Goal: Task Accomplishment & Management: Complete application form

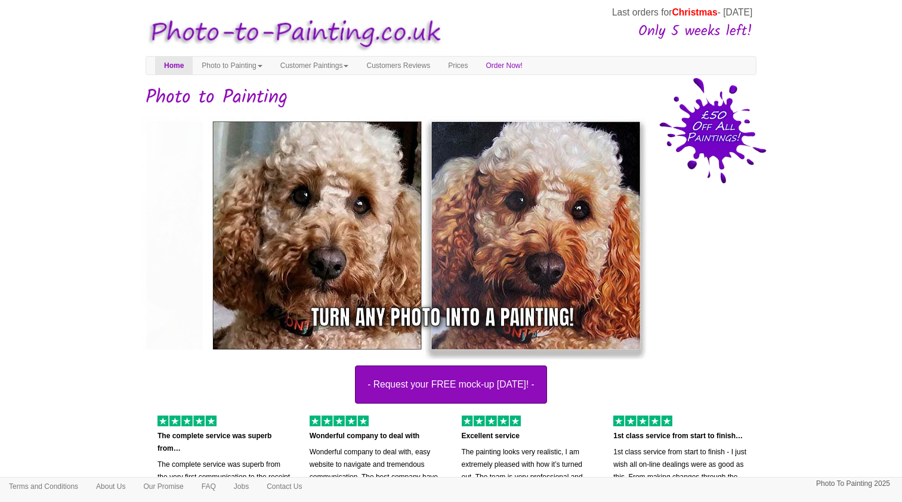
click at [483, 389] on button "- Request your FREE mock-up [DATE]! -" at bounding box center [451, 385] width 192 height 38
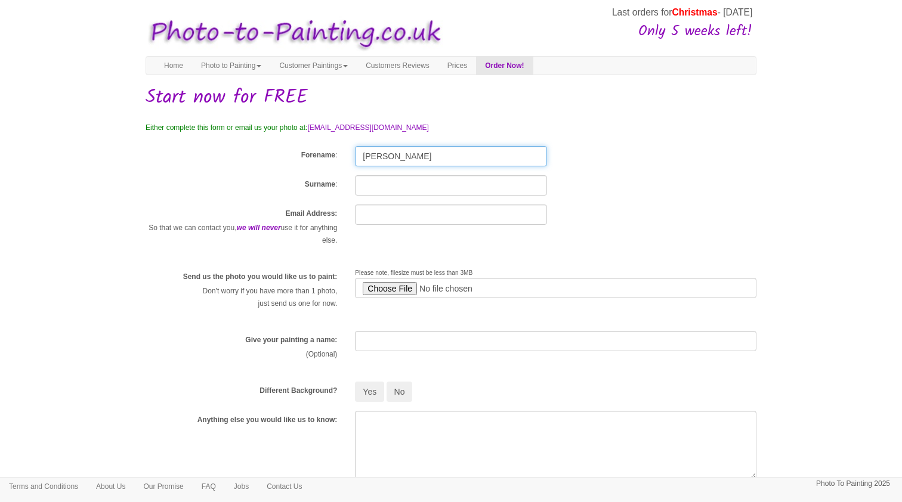
type input "Tommy"
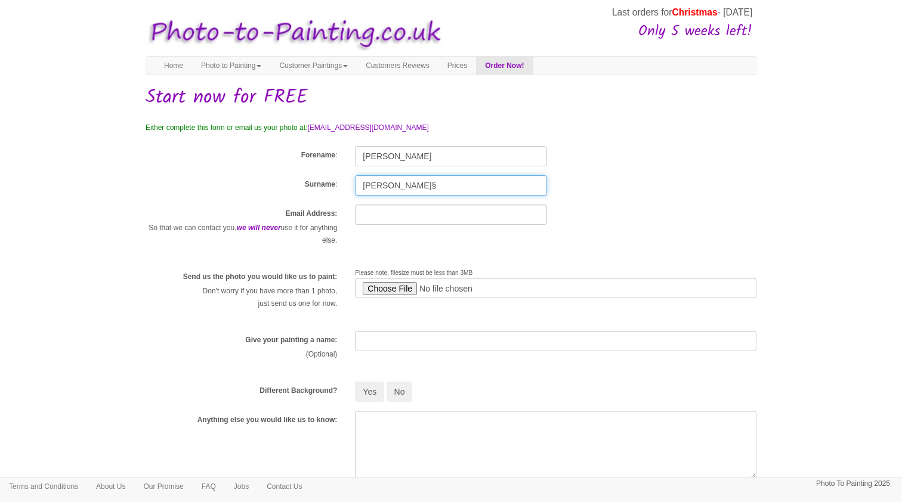
click at [413, 181] on input "Antonio§" at bounding box center [451, 185] width 192 height 20
type input "Antonio"
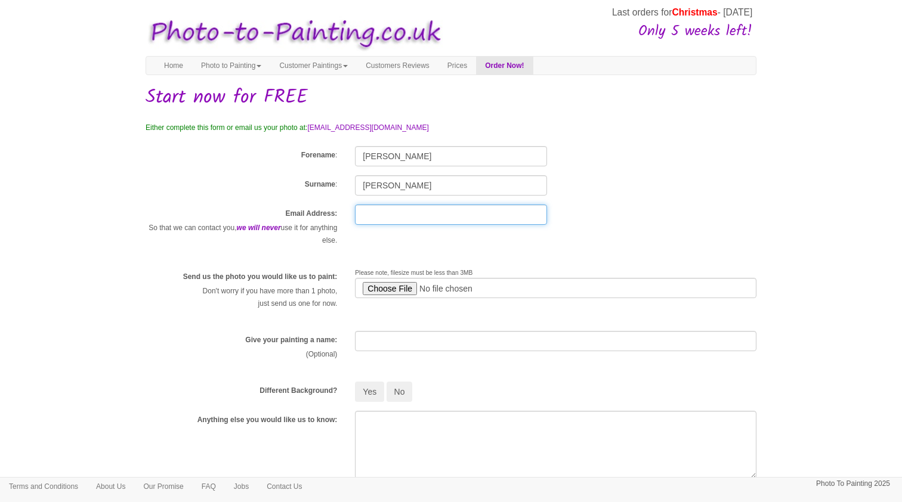
click at [399, 215] on input "text" at bounding box center [451, 215] width 192 height 20
click at [526, 218] on input "text" at bounding box center [451, 215] width 192 height 20
type input "hello@tommyantonio.com"
click at [401, 288] on input "file" at bounding box center [556, 288] width 402 height 20
type input "C:\fakepath\bob tom and dave.jpeg"
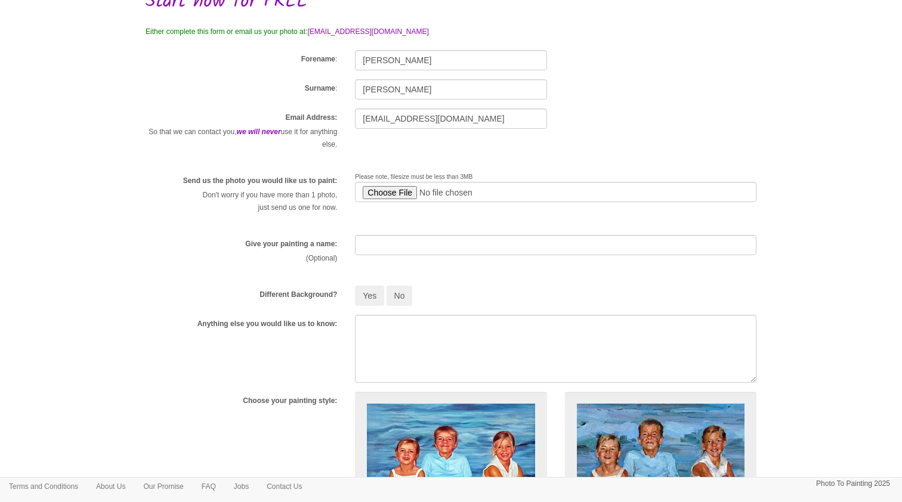
scroll to position [100, 0]
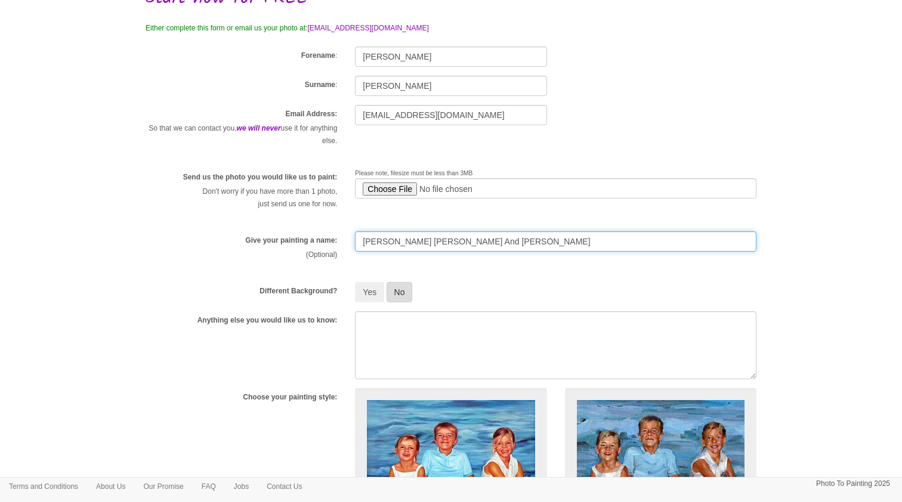
type input "Bob Tom And Dave"
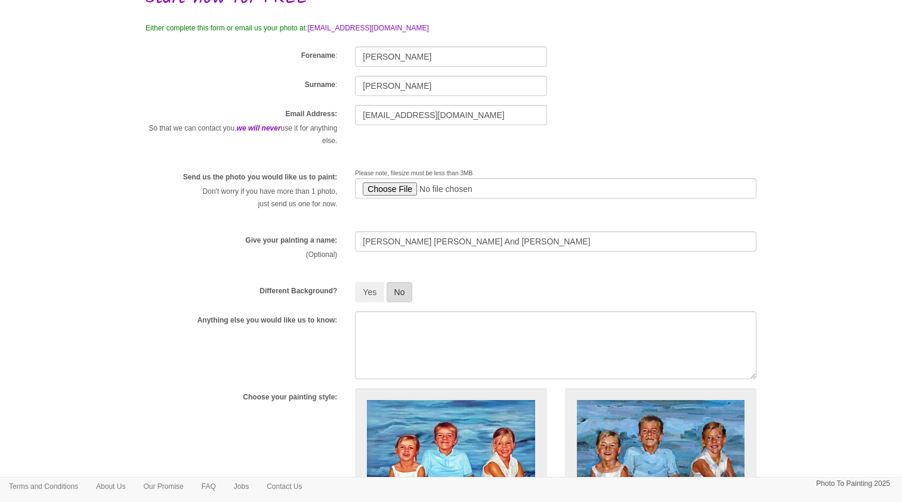
click at [396, 286] on button "No" at bounding box center [400, 292] width 26 height 20
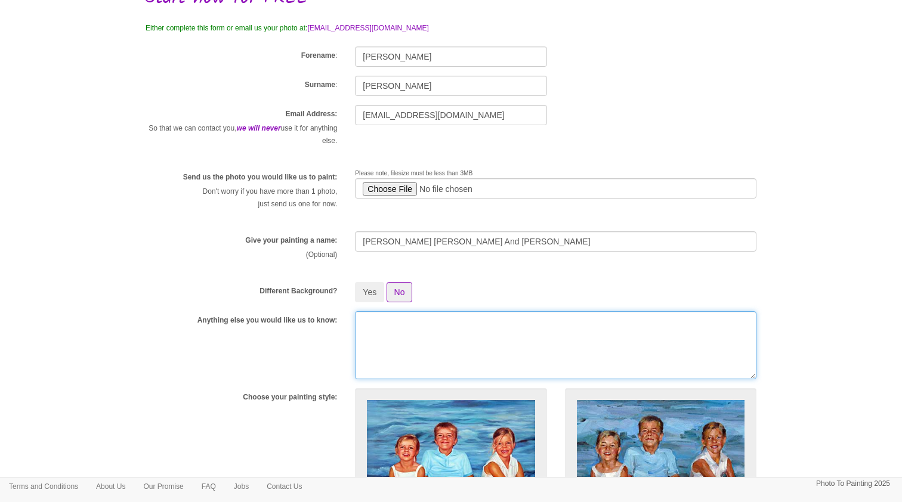
click at [395, 339] on textarea at bounding box center [556, 345] width 402 height 68
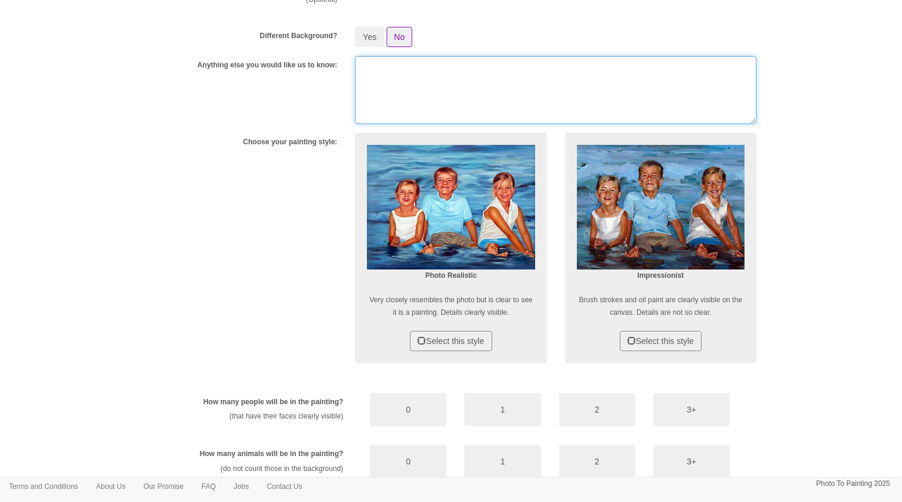
scroll to position [389, 0]
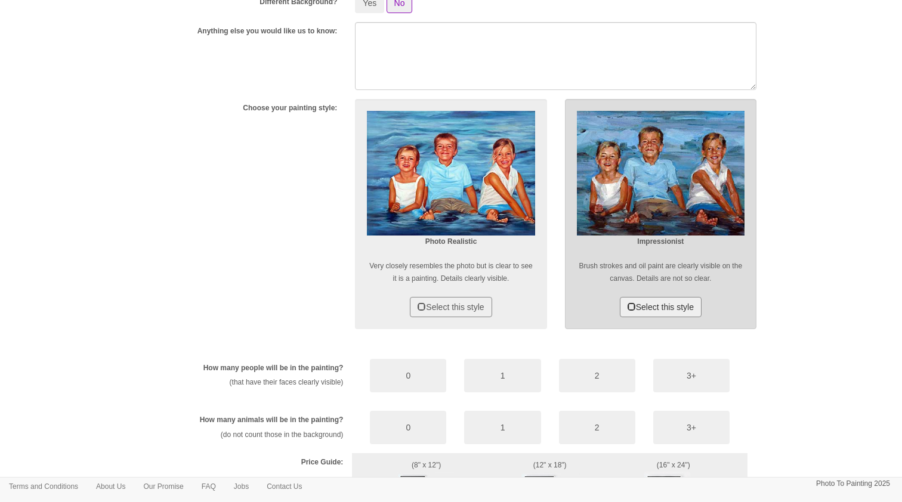
click at [656, 309] on button "Select this style" at bounding box center [661, 307] width 82 height 20
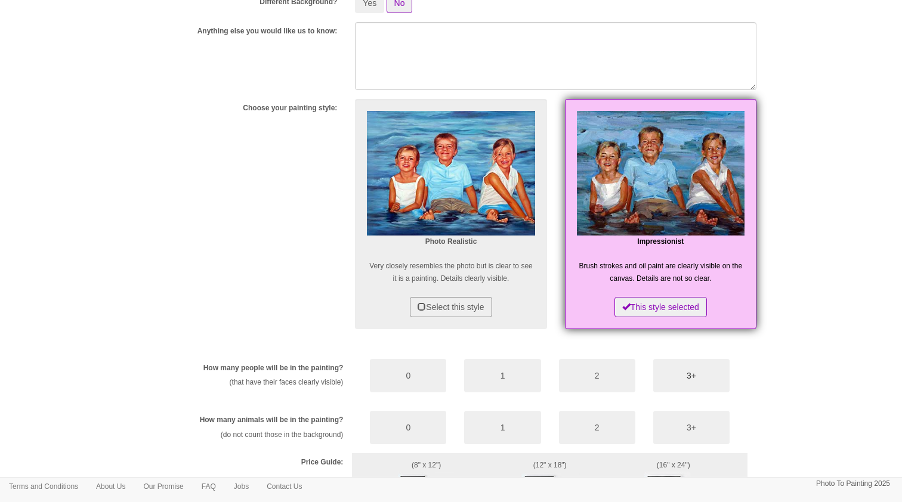
click at [663, 373] on button "3+" at bounding box center [691, 375] width 76 height 33
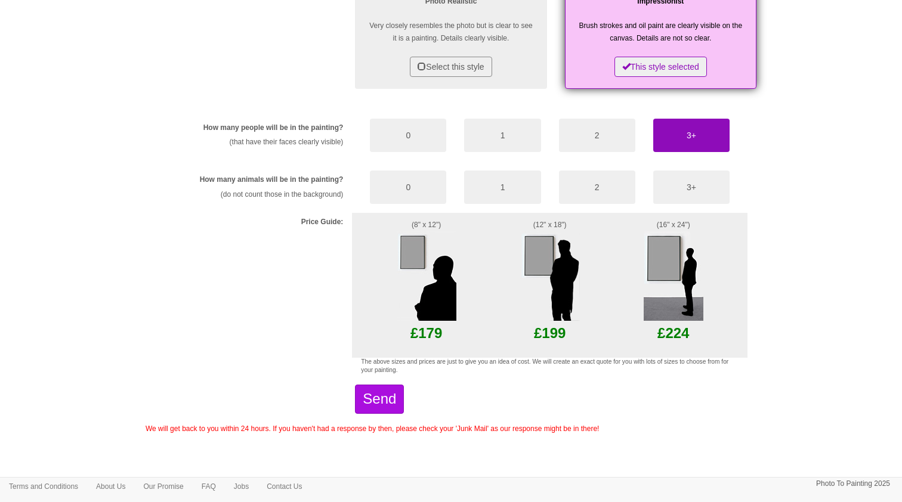
scroll to position [629, 0]
click at [417, 187] on button "0" at bounding box center [408, 187] width 76 height 33
click at [409, 248] on img at bounding box center [427, 276] width 60 height 89
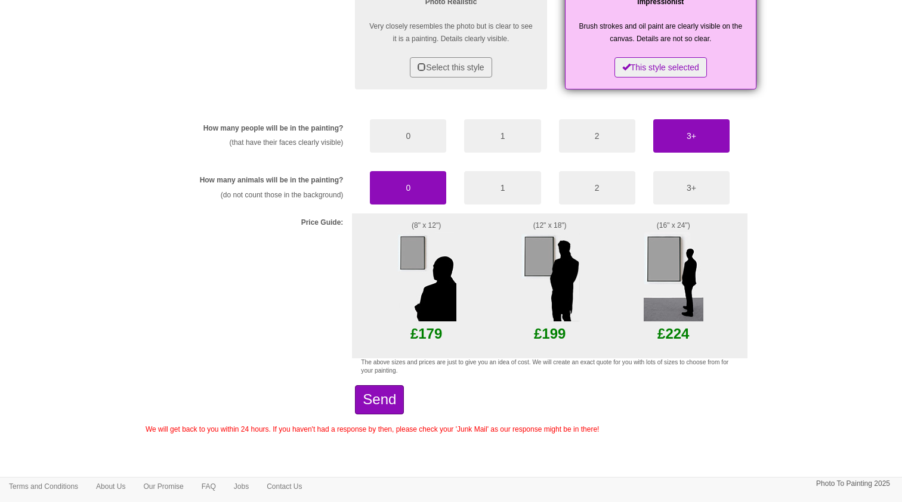
click at [399, 403] on button "Send" at bounding box center [379, 399] width 49 height 29
